Goal: Task Accomplishment & Management: Manage account settings

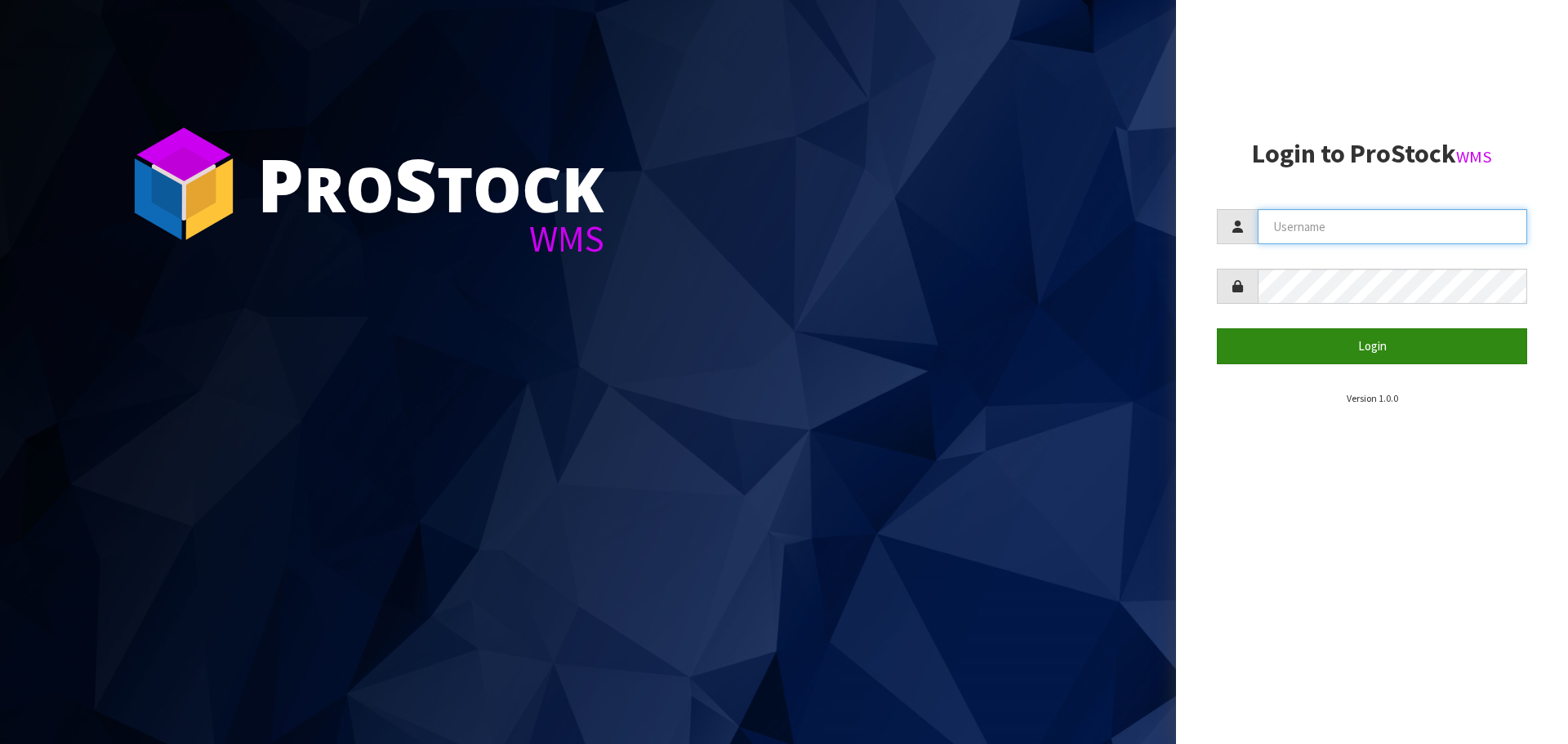
type input "Tuff TURF"
click at [1427, 354] on button "Login" at bounding box center [1372, 345] width 310 height 35
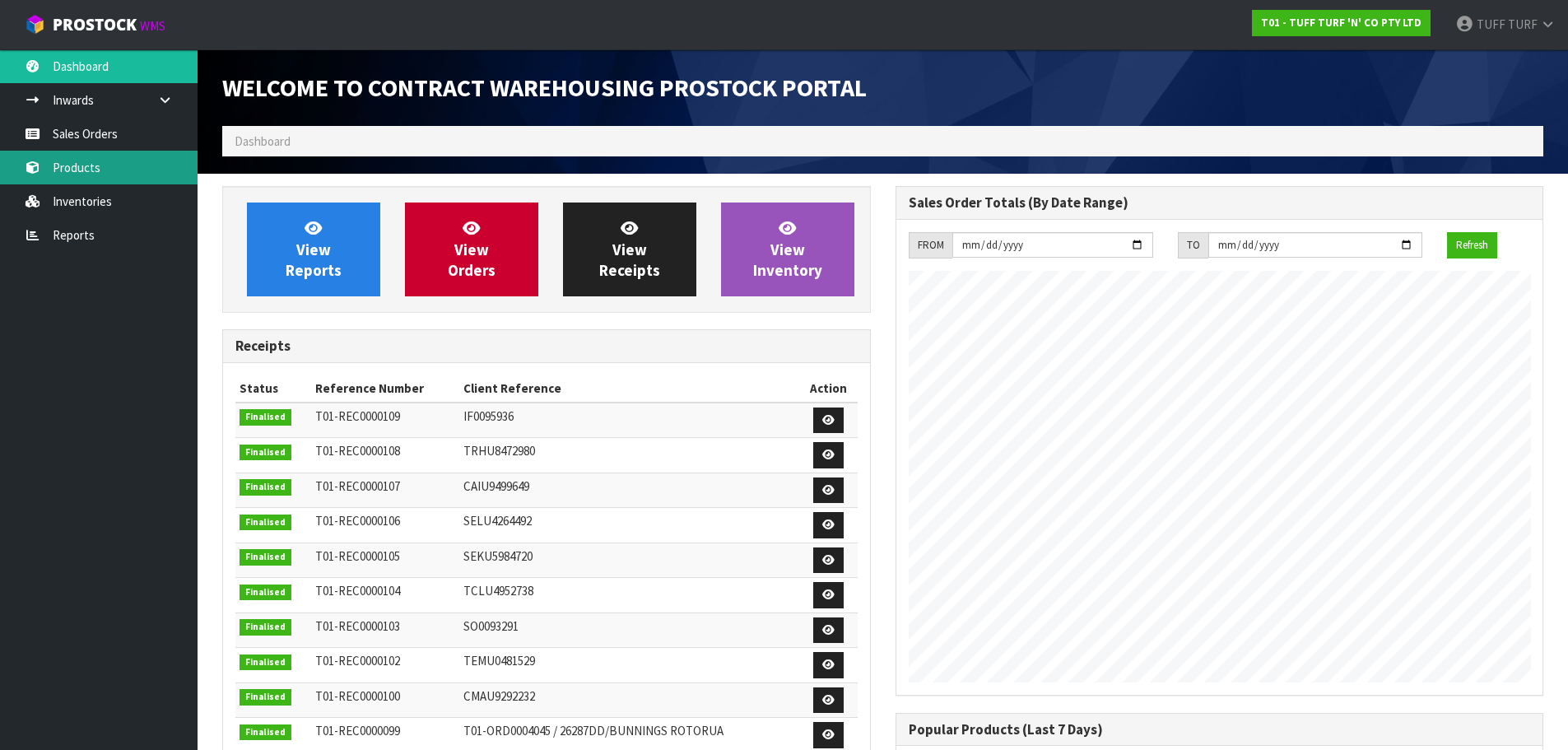
click at [78, 161] on link "Products" at bounding box center [99, 167] width 198 height 33
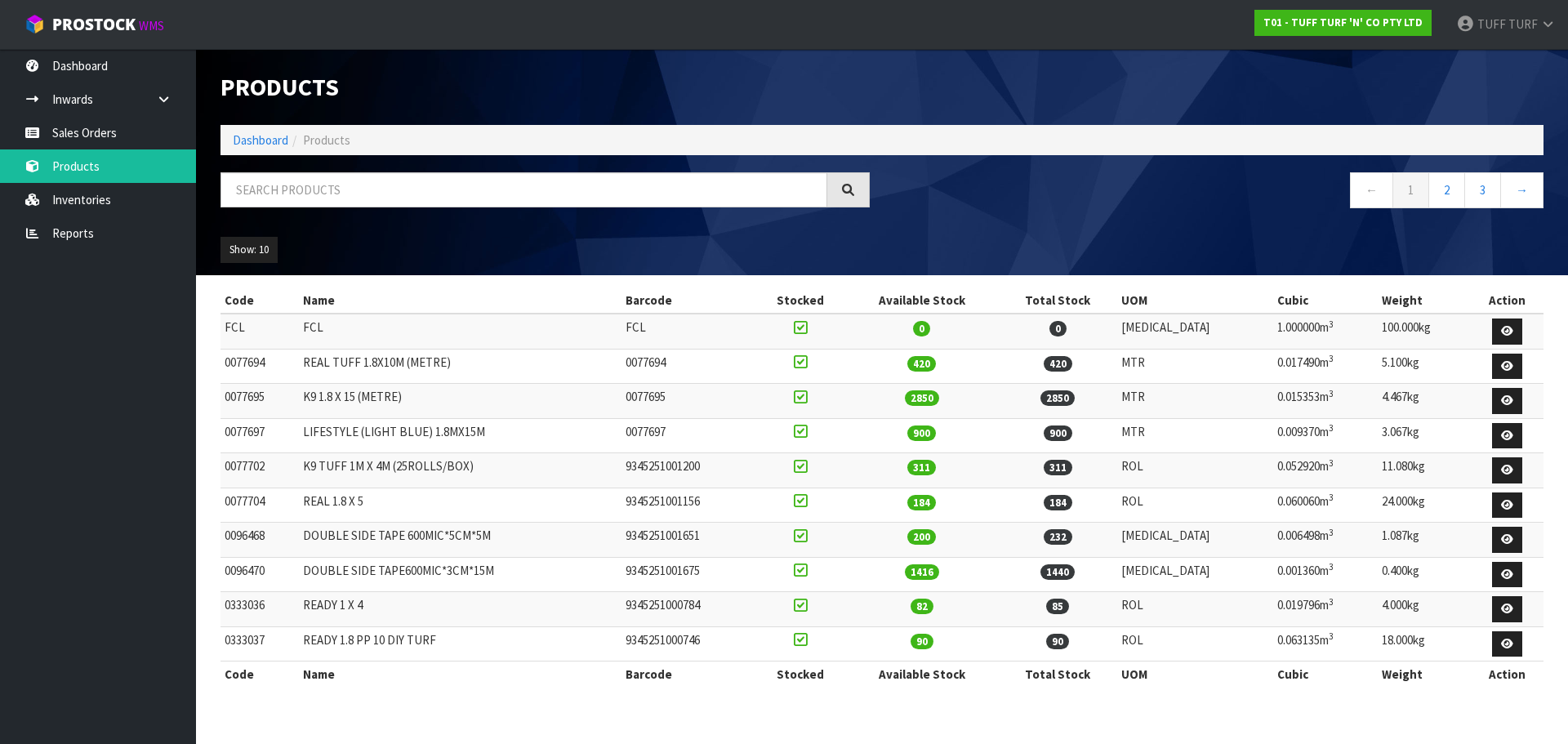
click at [807, 610] on icon at bounding box center [800, 605] width 13 height 15
click at [0, 0] on input "checkbox" at bounding box center [0, 0] width 0 height 0
click at [807, 603] on icon at bounding box center [800, 605] width 13 height 15
click at [0, 0] on input "checkbox" at bounding box center [0, 0] width 0 height 0
click at [807, 603] on icon at bounding box center [800, 605] width 13 height 15
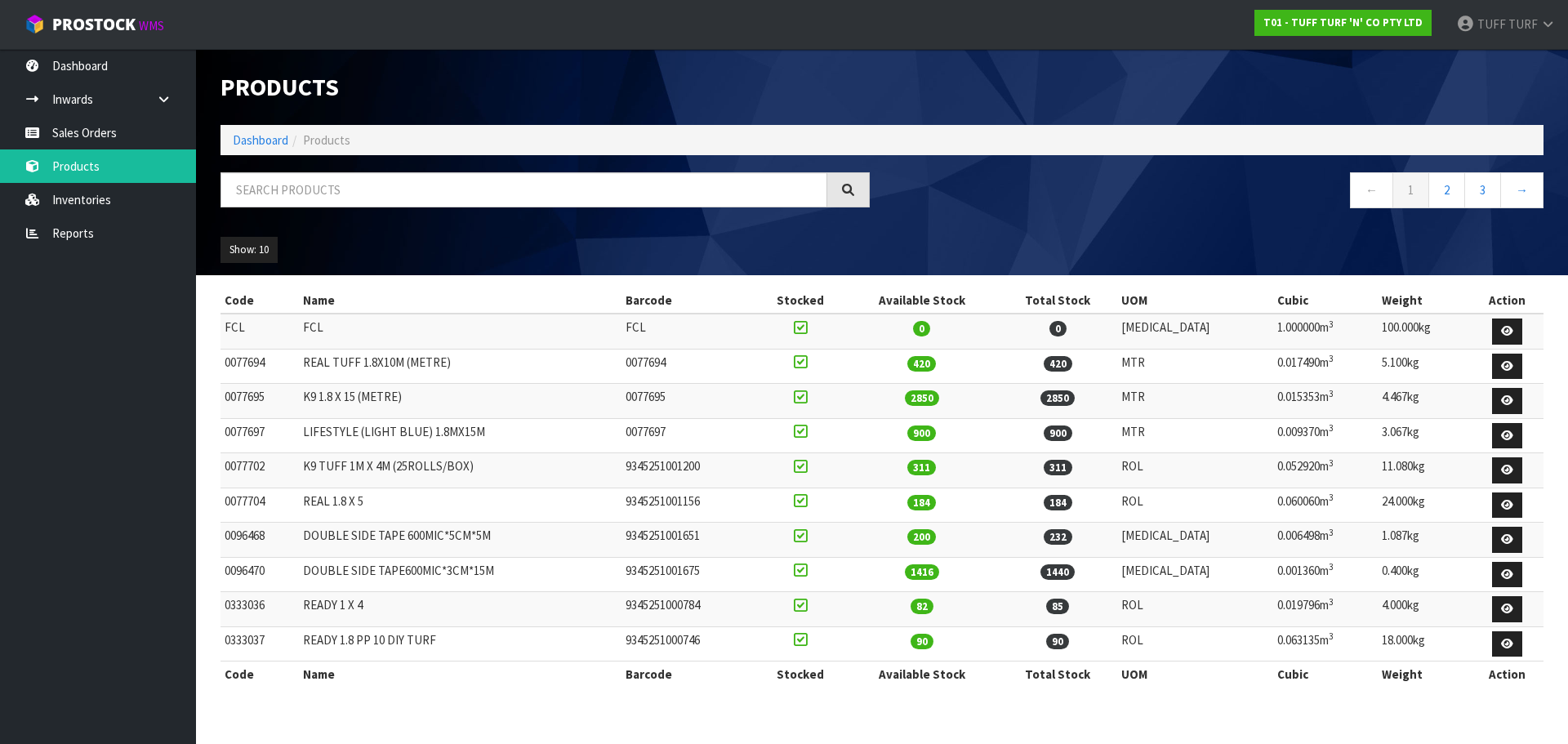
click at [0, 0] on input "checkbox" at bounding box center [0, 0] width 0 height 0
